Goal: Use online tool/utility: Utilize a website feature to perform a specific function

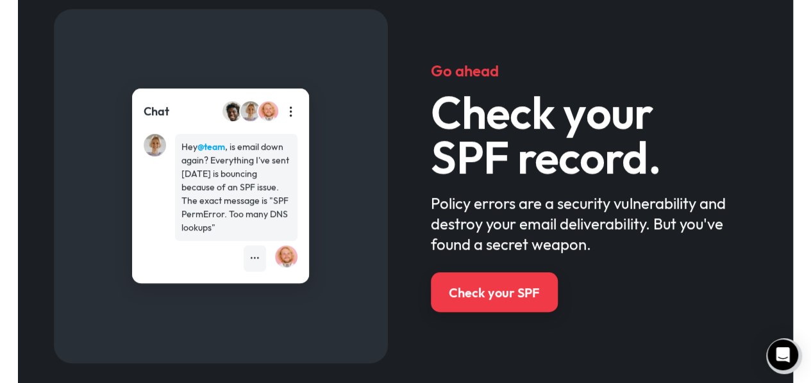
scroll to position [583, 0]
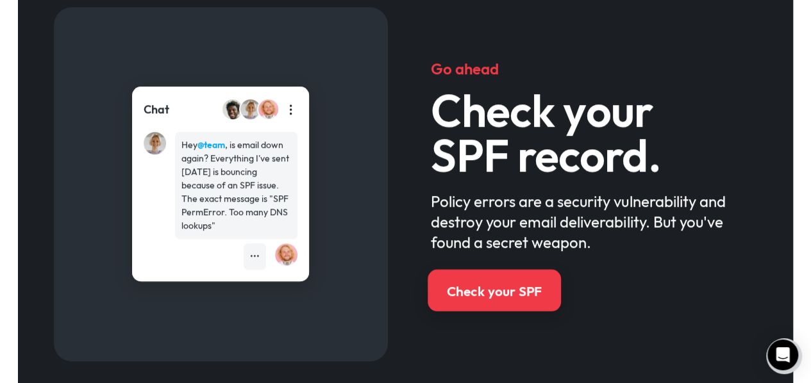
click at [480, 302] on link "Check your SPF" at bounding box center [493, 290] width 133 height 42
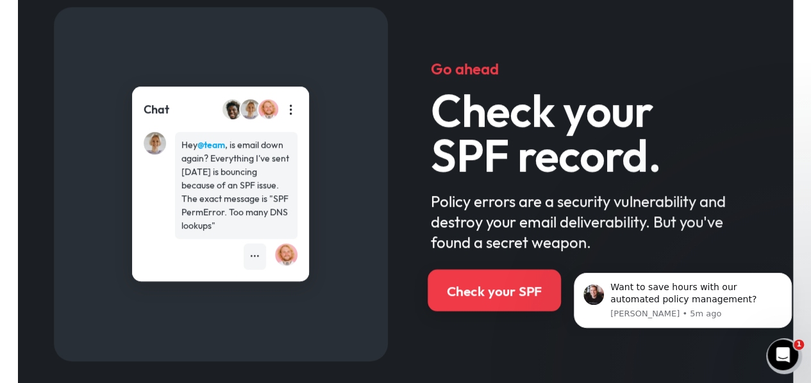
scroll to position [0, 0]
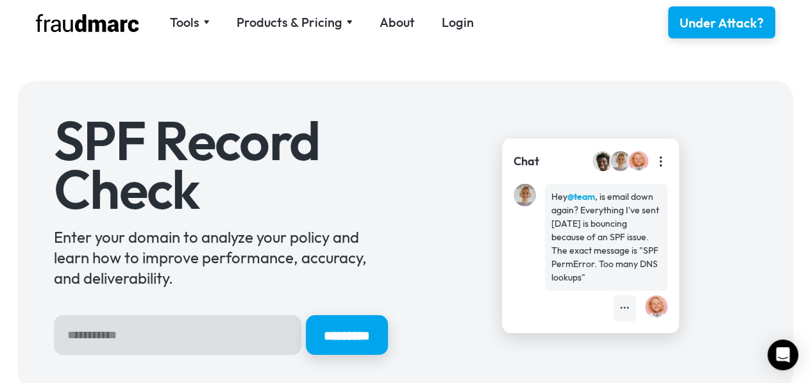
click at [182, 336] on input "Hero Sign Up Form" at bounding box center [177, 335] width 247 height 40
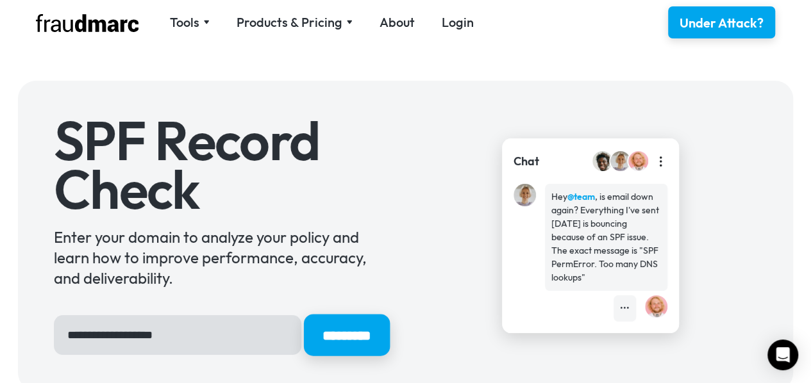
type input "**********"
click at [320, 340] on input "*********" at bounding box center [346, 336] width 86 height 42
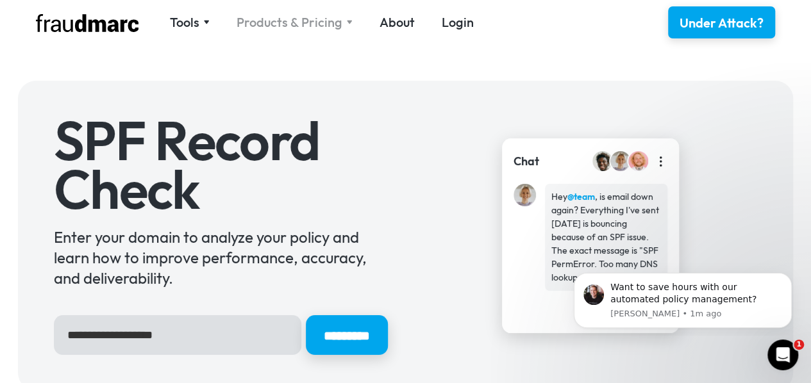
click at [271, 17] on div "Products & Pricing" at bounding box center [289, 22] width 106 height 18
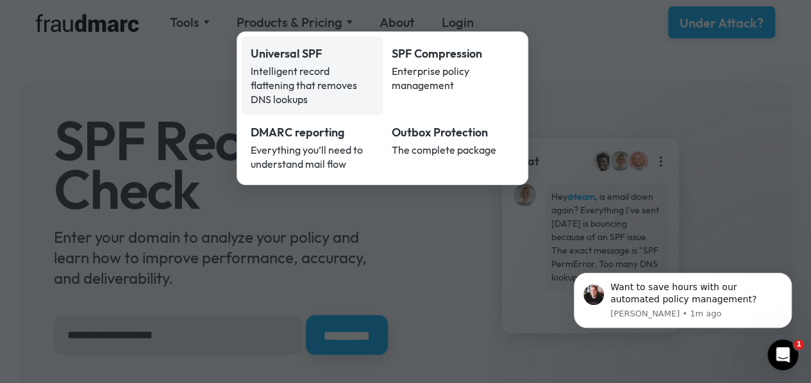
click at [283, 52] on div "Universal SPF" at bounding box center [312, 53] width 123 height 17
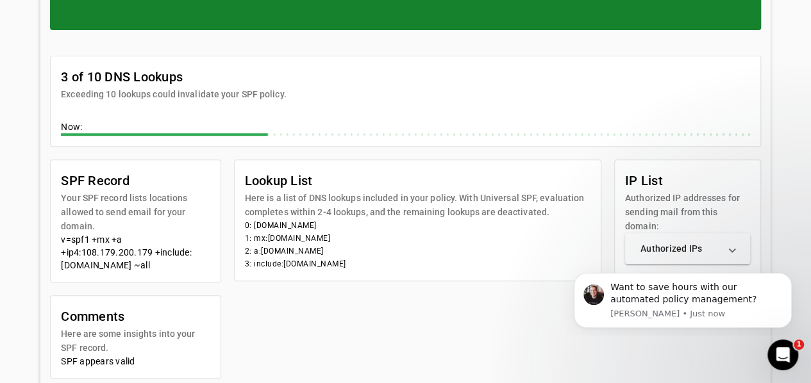
click at [734, 241] on mat-expansion-panel-header "Authorized IPs" at bounding box center [687, 248] width 125 height 31
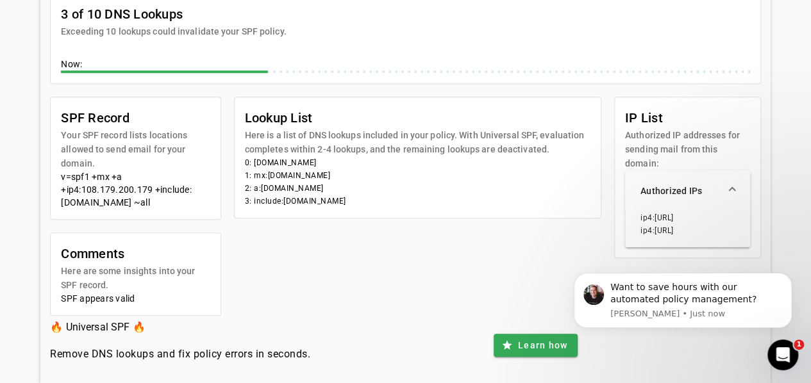
click at [728, 181] on mat-expansion-panel-header "Authorized IPs" at bounding box center [687, 190] width 125 height 41
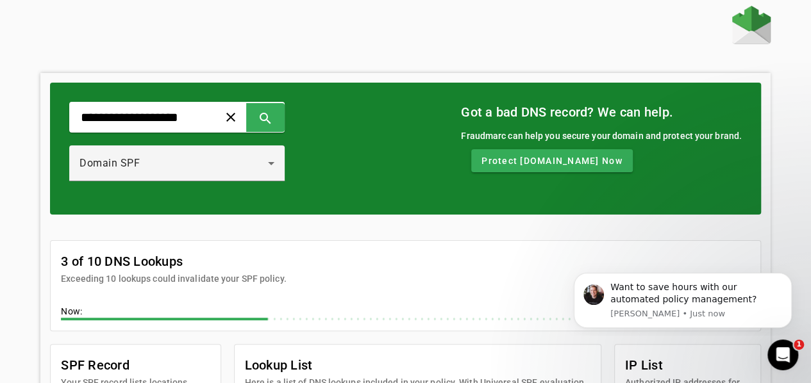
scroll to position [0, 0]
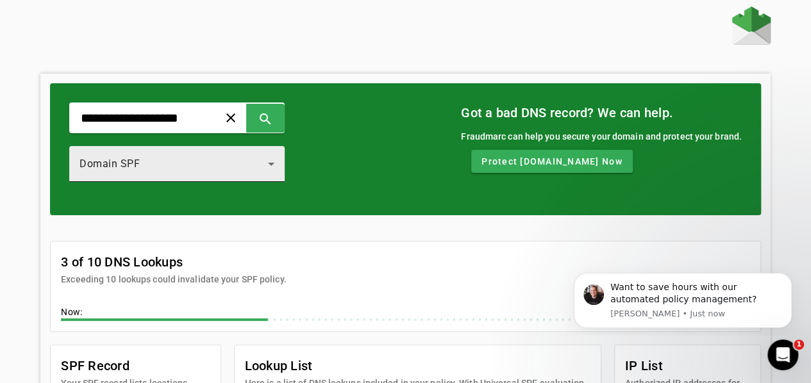
click at [238, 174] on div "Domain SPF" at bounding box center [176, 164] width 195 height 36
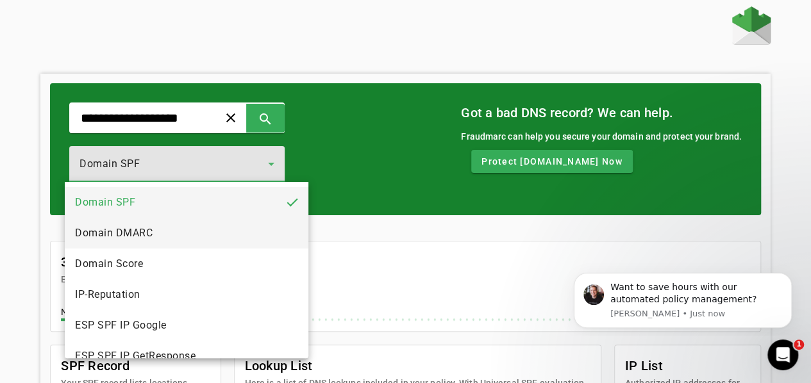
scroll to position [19, 0]
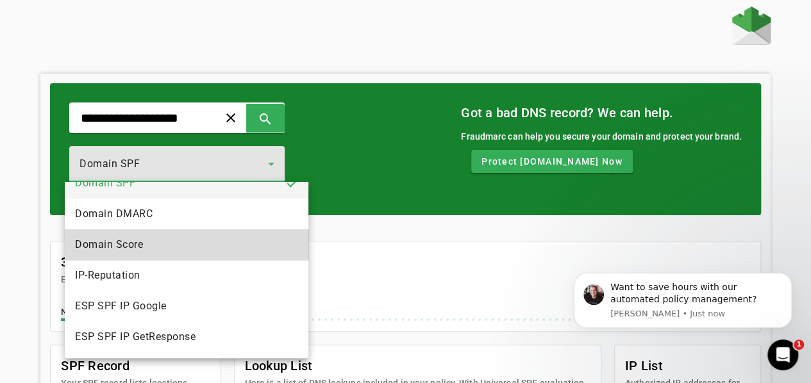
click at [219, 242] on mat-option "Domain Score" at bounding box center [186, 244] width 243 height 31
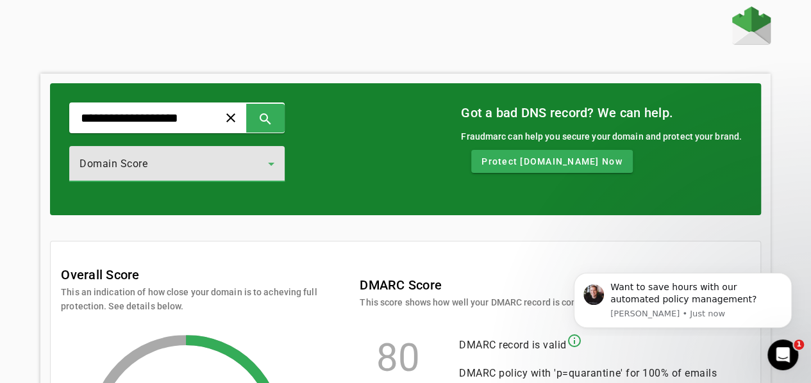
click at [285, 170] on div "Domain Score" at bounding box center [176, 164] width 215 height 36
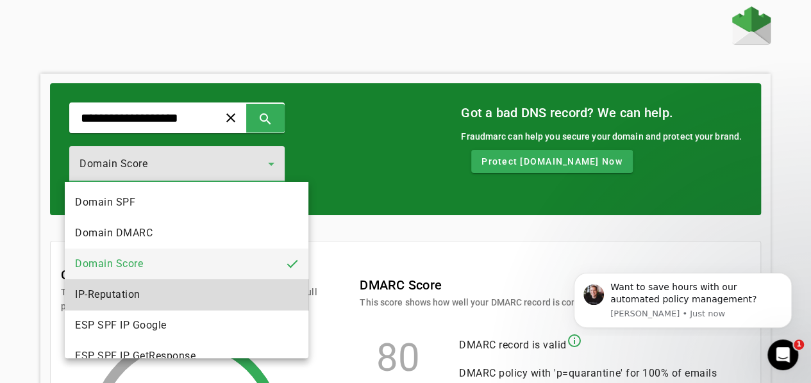
click at [219, 297] on mat-option "IP-Reputation" at bounding box center [186, 294] width 243 height 31
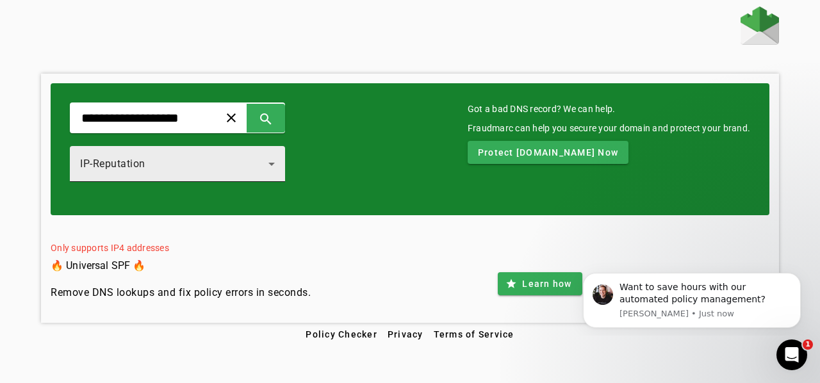
click at [259, 174] on div "IP-Reputation" at bounding box center [177, 164] width 195 height 36
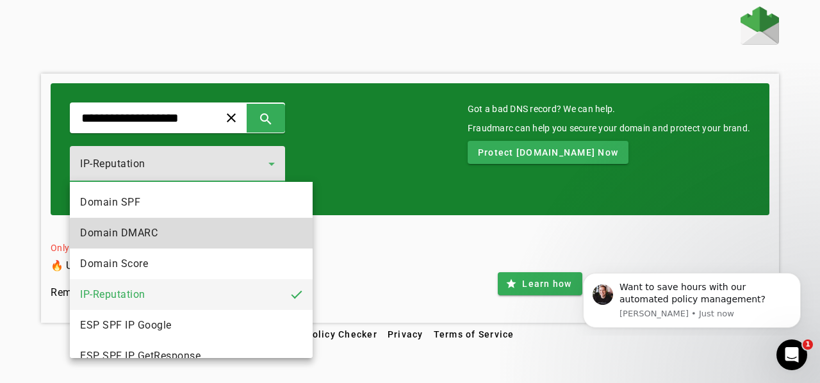
click at [249, 241] on mat-option "Domain DMARC" at bounding box center [191, 233] width 243 height 31
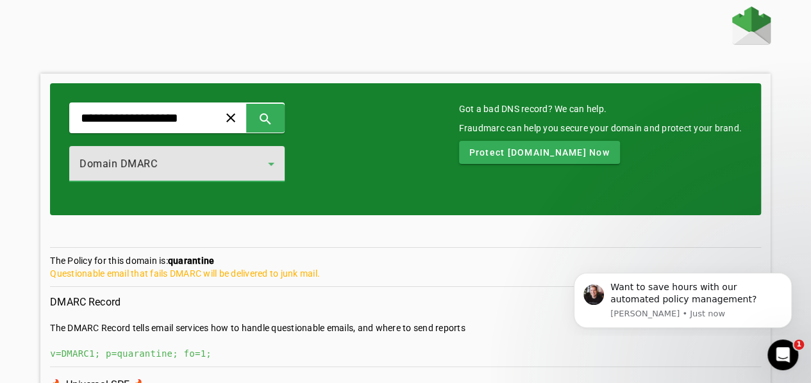
scroll to position [85, 0]
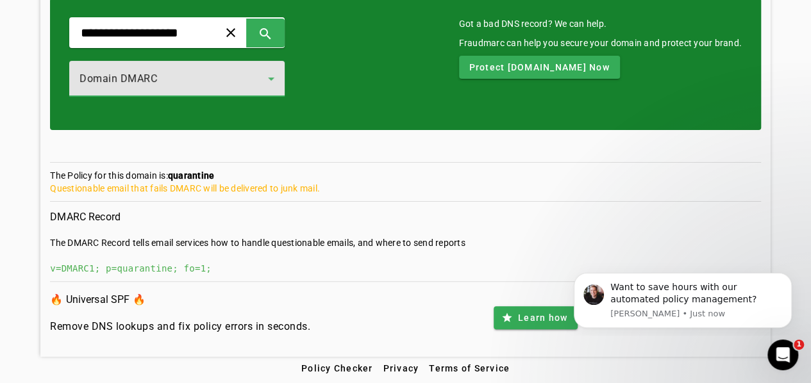
click at [268, 85] on div "Domain DMARC" at bounding box center [173, 78] width 188 height 15
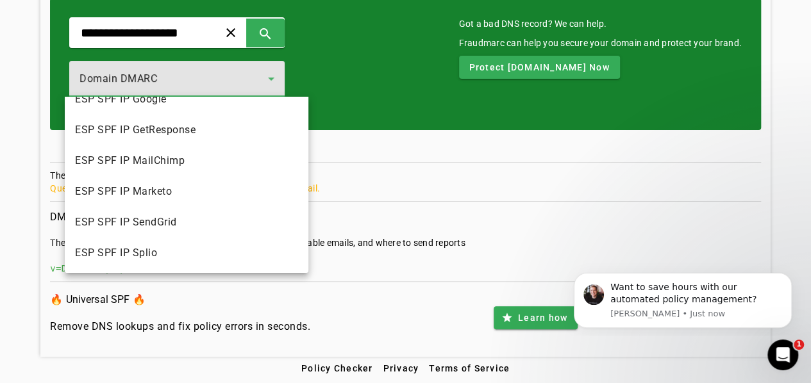
scroll to position [0, 0]
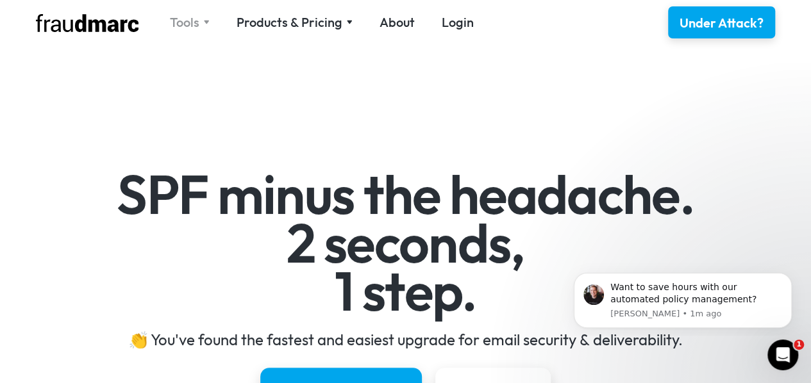
click at [179, 15] on div "Tools" at bounding box center [184, 22] width 29 height 18
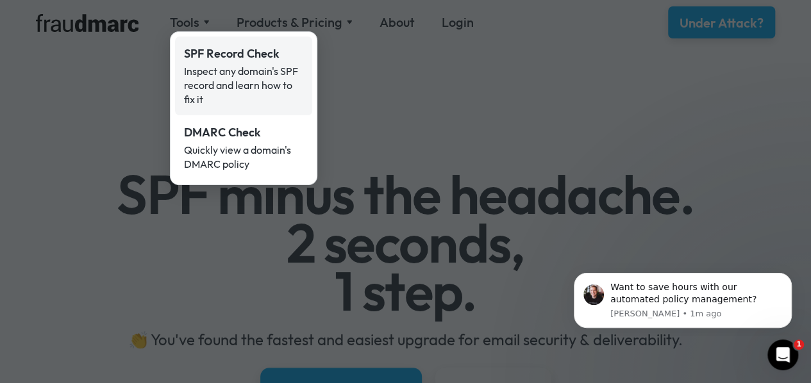
click at [222, 82] on div "Inspect any domain's SPF record and learn how to fix it" at bounding box center [243, 85] width 119 height 42
